Goal: Navigation & Orientation: Find specific page/section

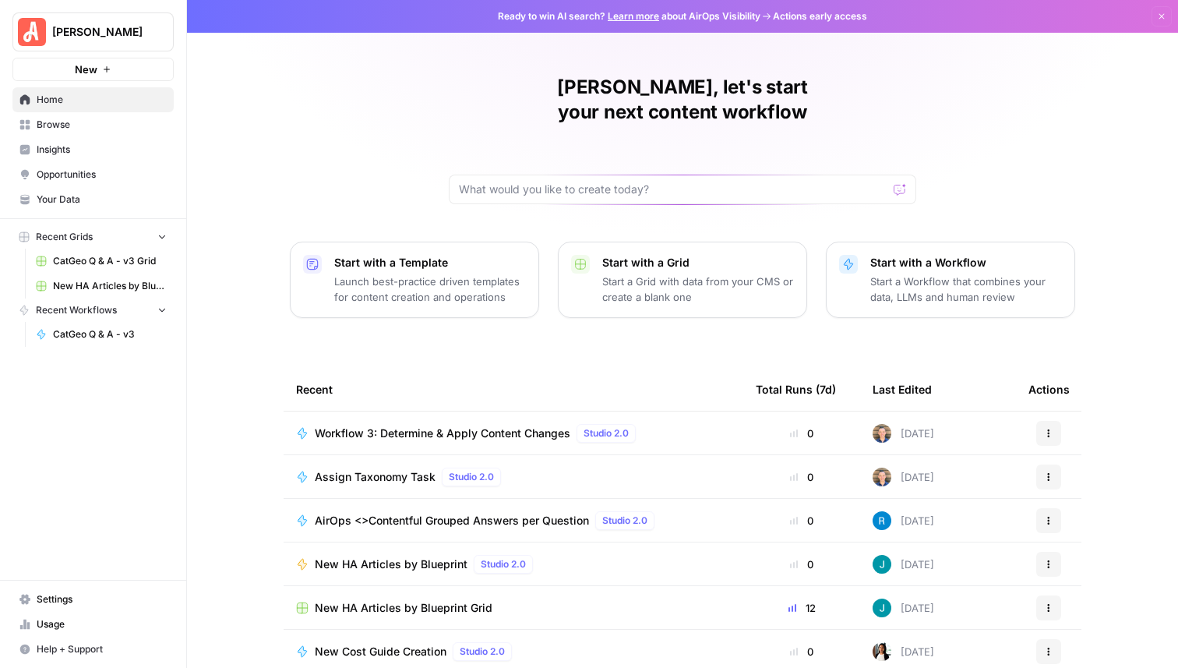
click at [371, 94] on div "[PERSON_NAME], let's start your next content workflow Start with a Template Lau…" at bounding box center [682, 371] width 991 height 742
click at [66, 118] on span "Browse" at bounding box center [102, 125] width 130 height 14
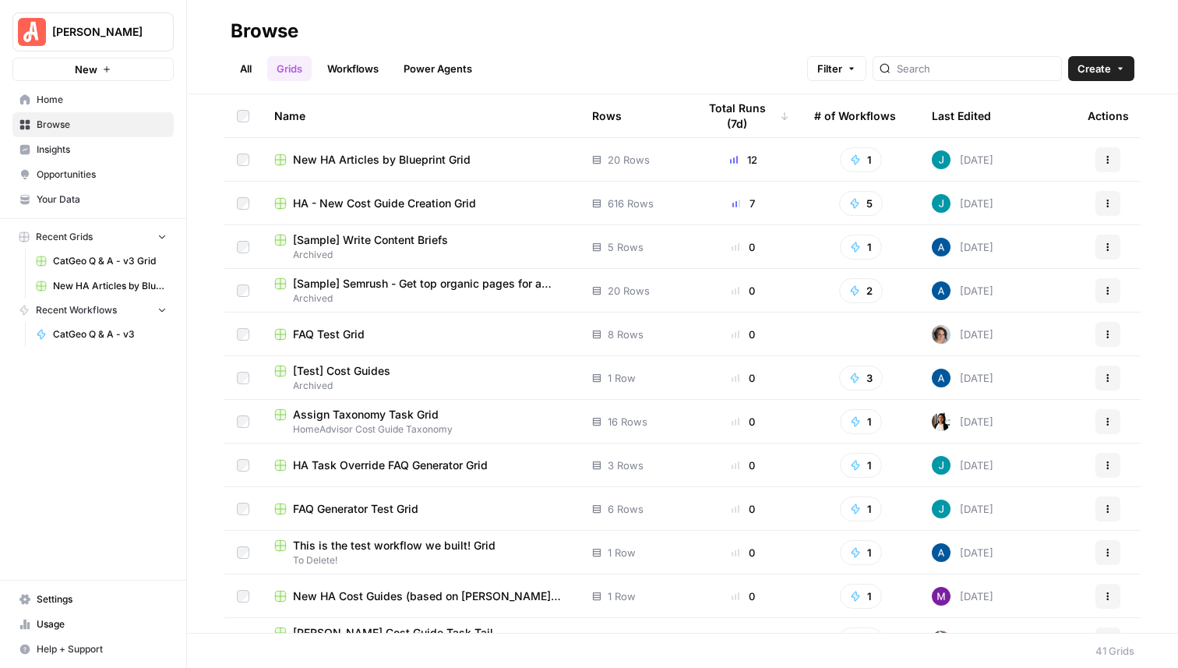
click at [358, 76] on link "Workflows" at bounding box center [353, 68] width 70 height 25
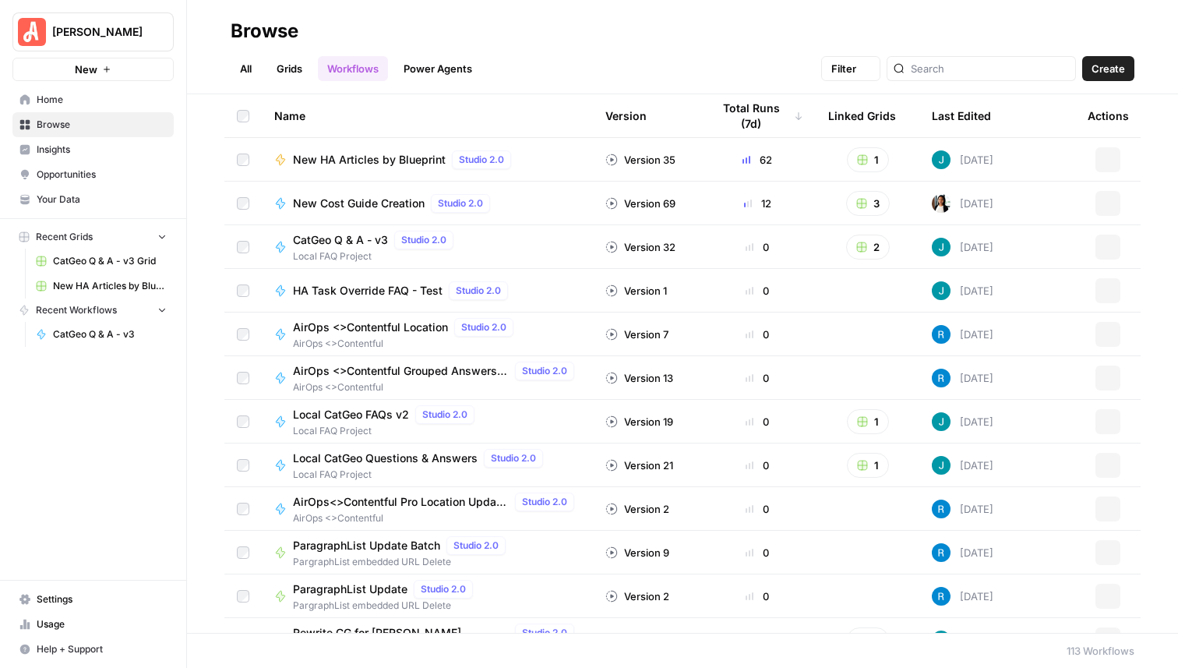
click at [411, 76] on link "Power Agents" at bounding box center [437, 68] width 87 height 25
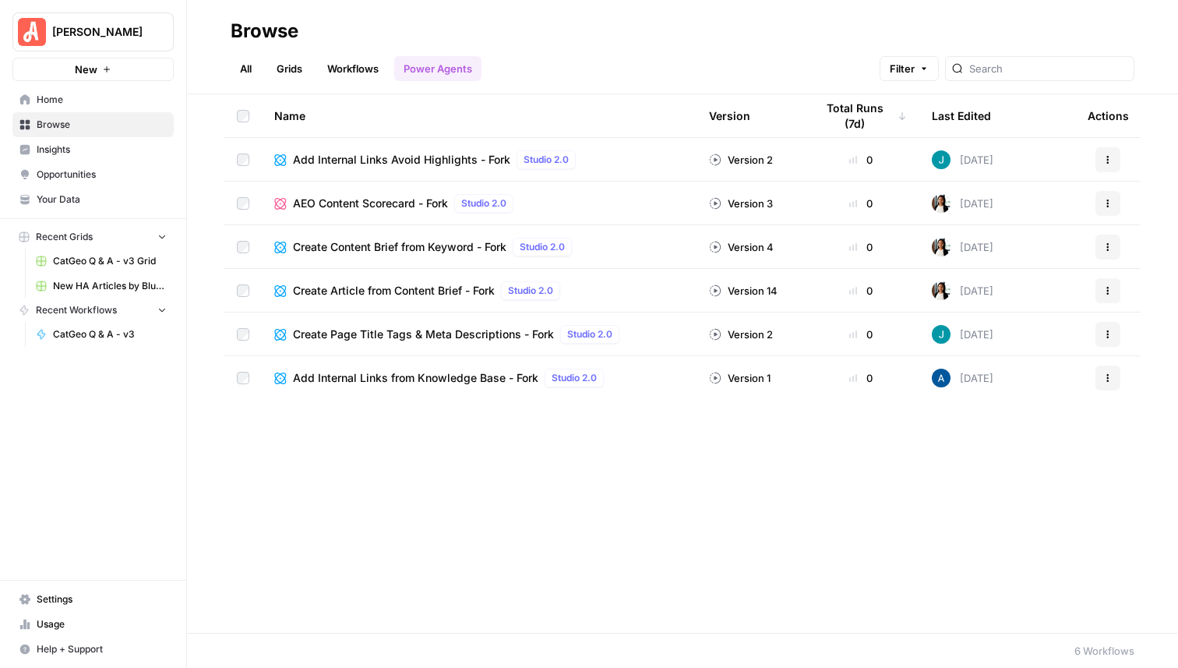
click at [620, 163] on div "Add Internal Links Avoid Highlights - Fork Studio 2.0" at bounding box center [479, 159] width 410 height 19
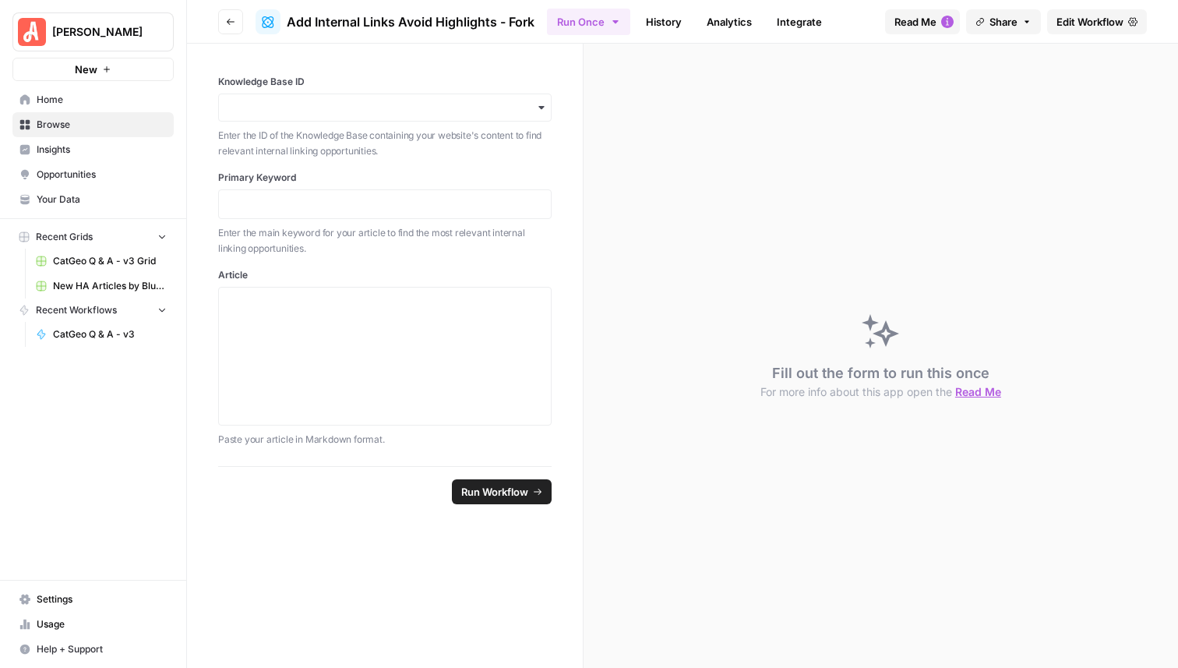
click at [228, 29] on button "Go back" at bounding box center [230, 21] width 25 height 25
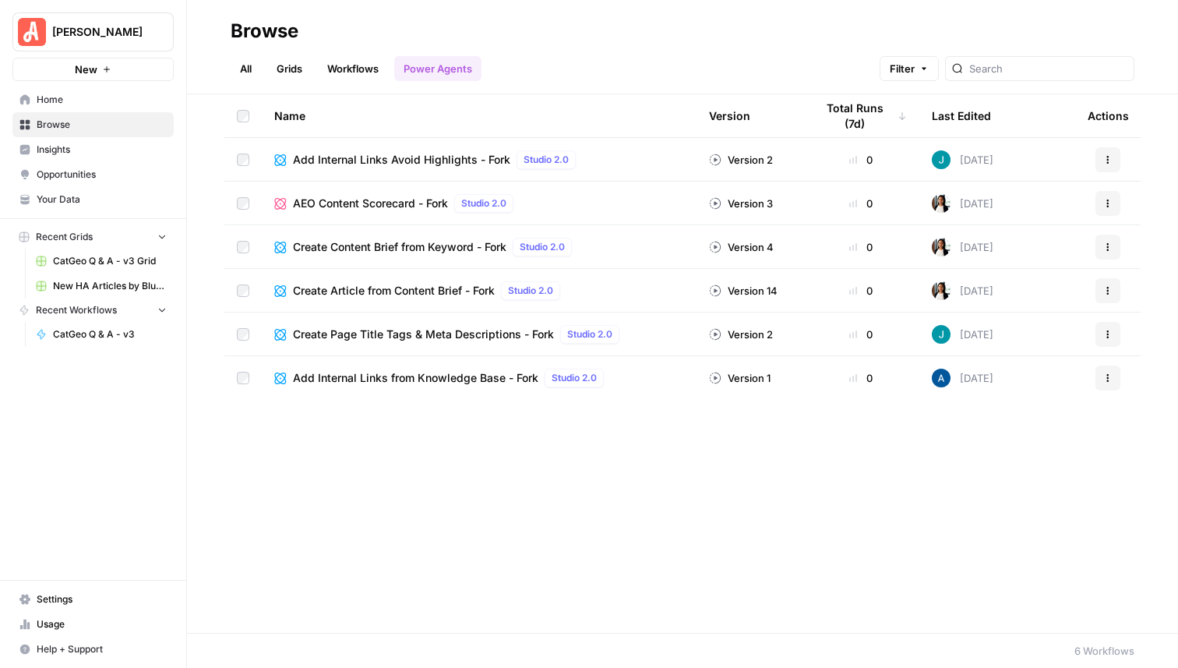
click at [90, 258] on span "CatGeo Q & A - v3 Grid" at bounding box center [110, 261] width 114 height 14
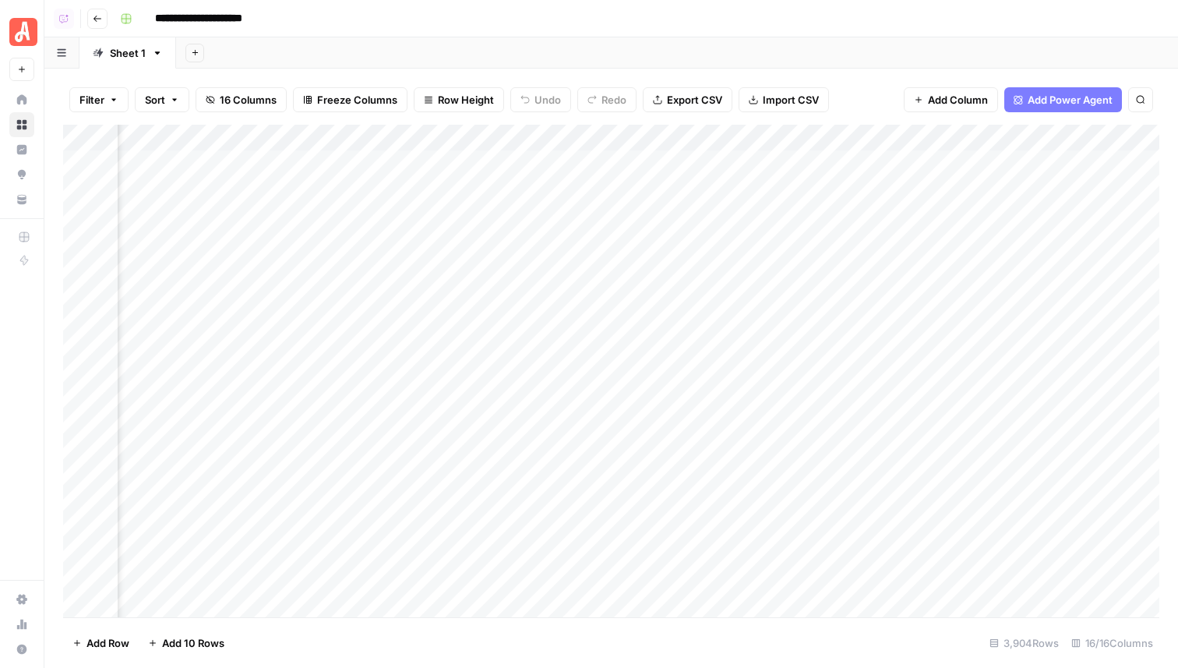
scroll to position [1, 1768]
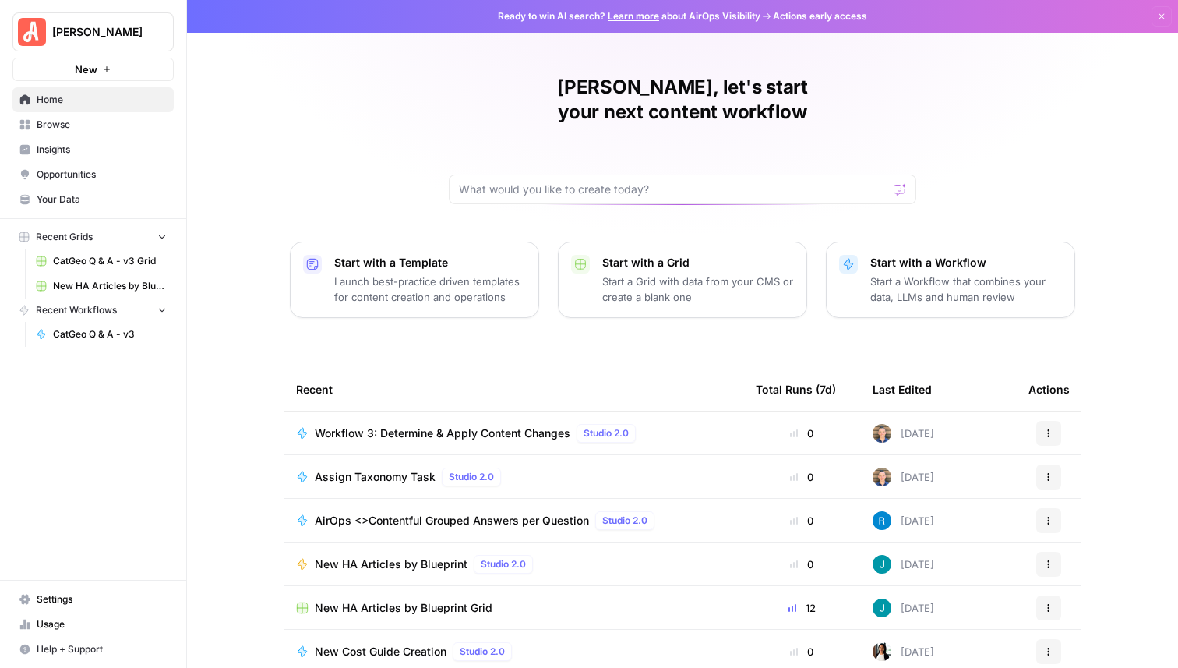
click at [79, 124] on span "Browse" at bounding box center [102, 125] width 130 height 14
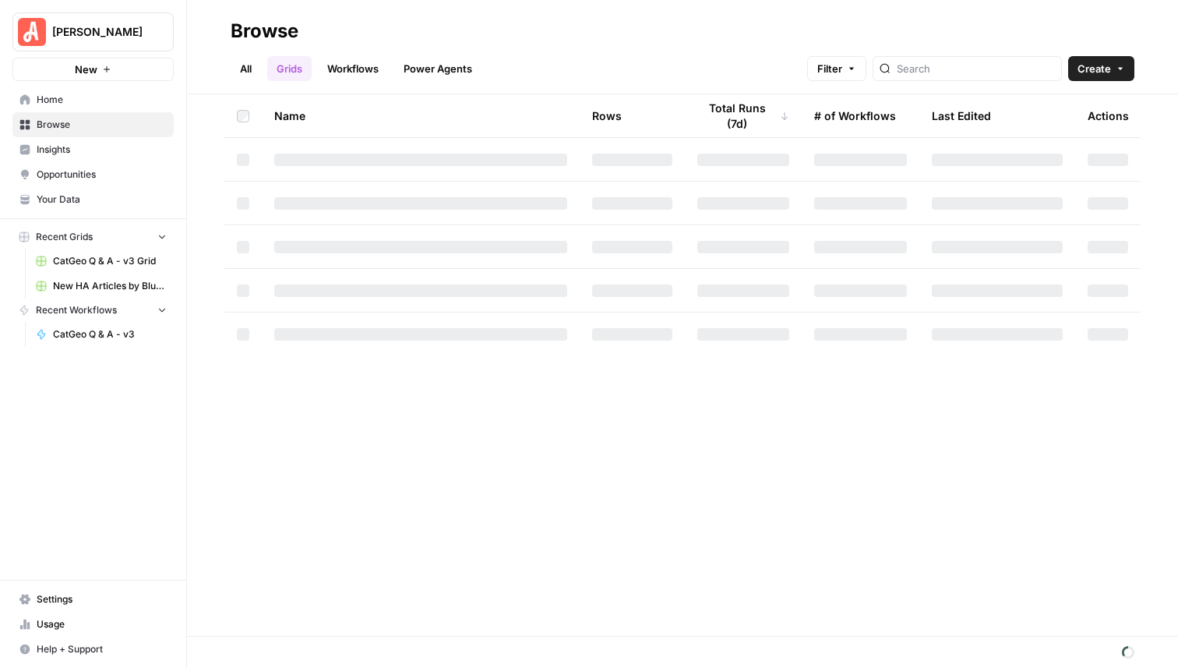
click at [51, 153] on span "Insights" at bounding box center [102, 150] width 130 height 14
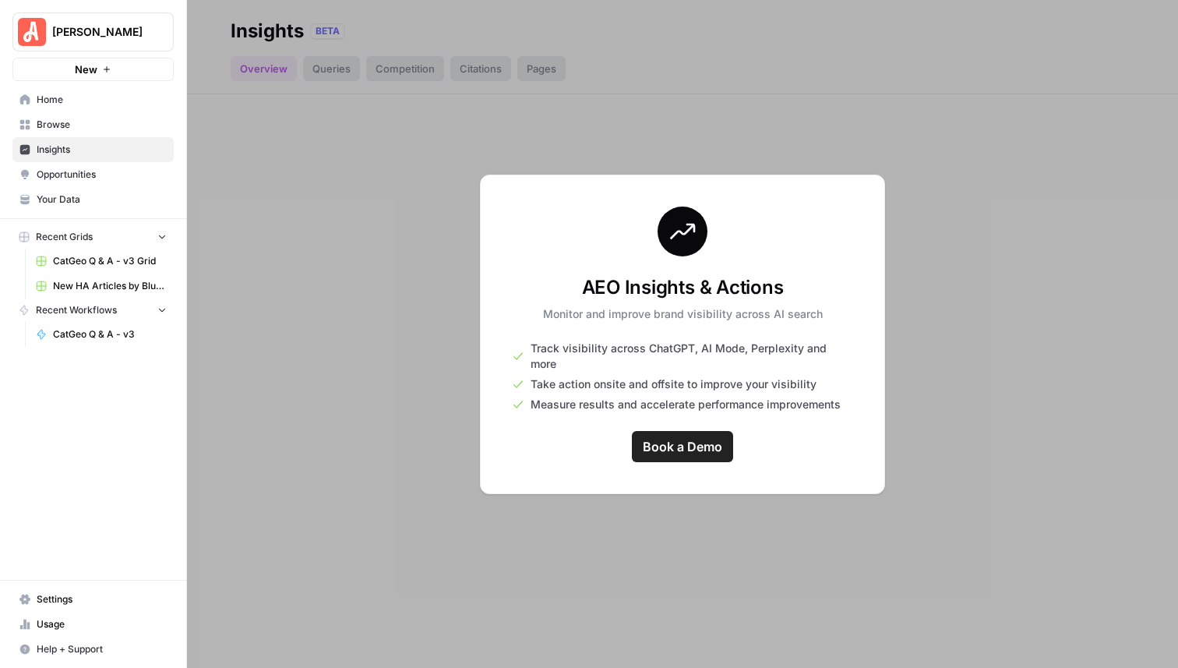
click at [324, 129] on div at bounding box center [682, 334] width 991 height 668
click at [61, 171] on span "Opportunities" at bounding box center [102, 175] width 130 height 14
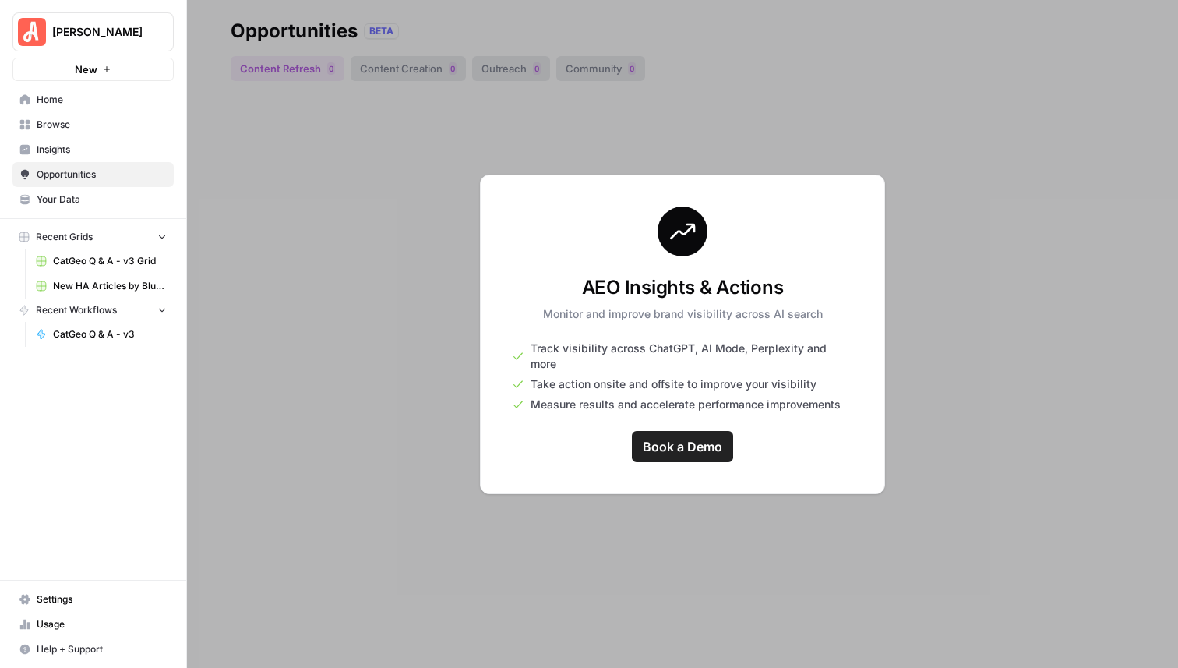
click at [69, 98] on span "Home" at bounding box center [102, 100] width 130 height 14
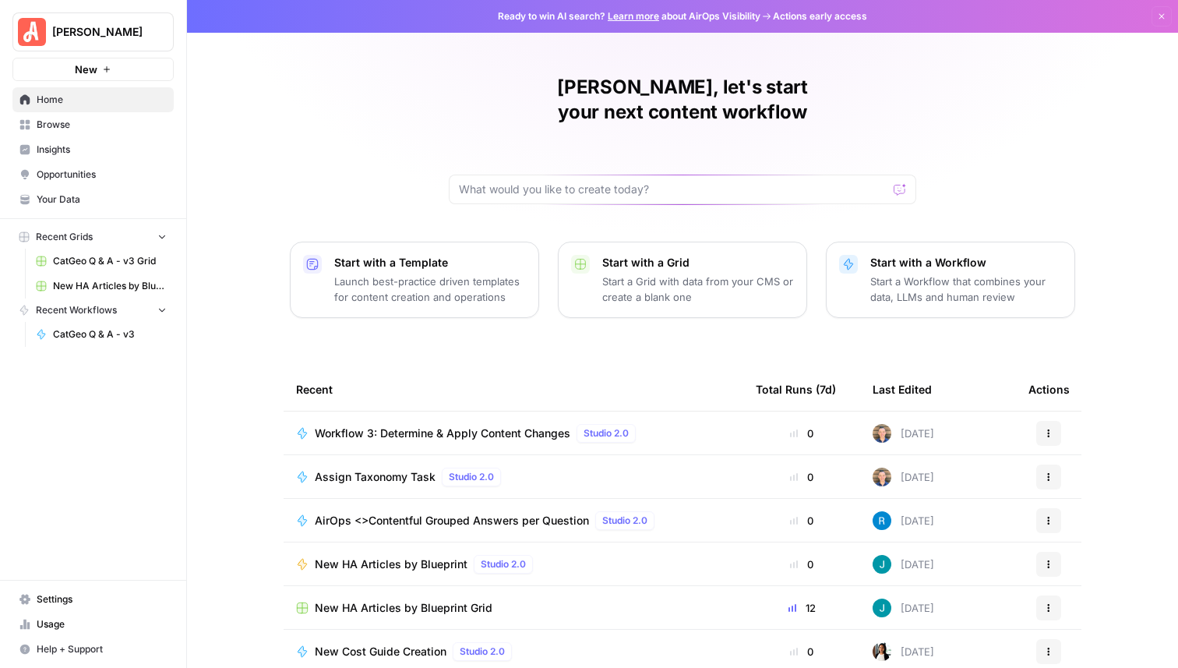
click at [252, 298] on div "[PERSON_NAME], let's start your next content workflow Start with a Template Lau…" at bounding box center [682, 371] width 991 height 742
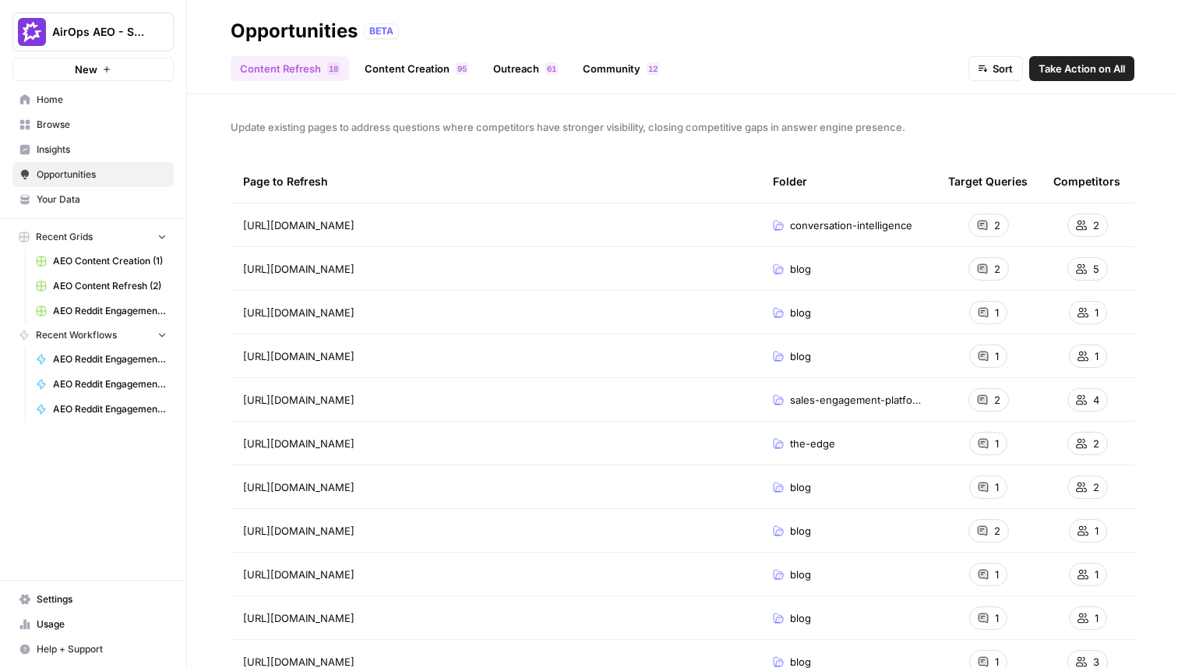
click at [110, 253] on link "AEO Content Creation (1)" at bounding box center [101, 261] width 145 height 25
